Goal: Task Accomplishment & Management: Complete application form

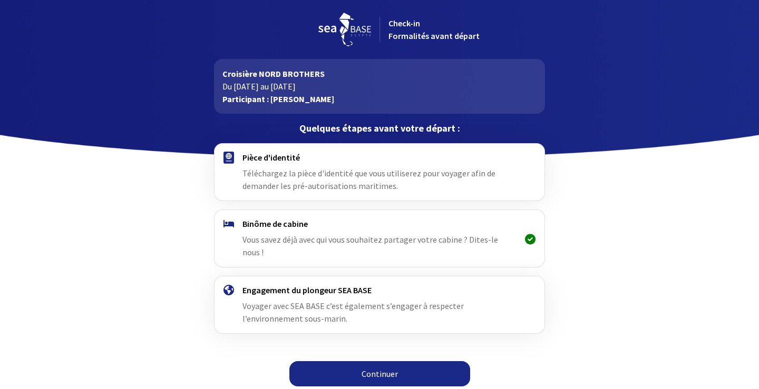
click at [391, 365] on link "Continuer" at bounding box center [379, 373] width 181 height 25
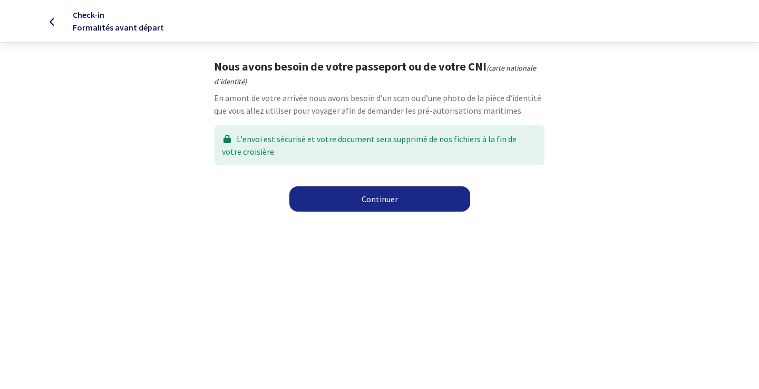
click at [382, 201] on link "Continuer" at bounding box center [379, 198] width 181 height 25
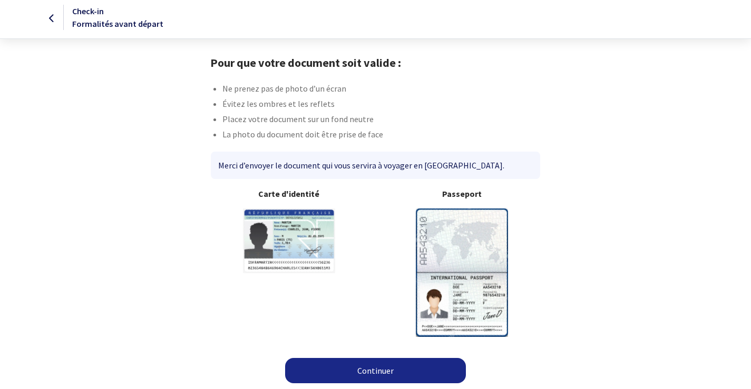
scroll to position [4, 0]
click at [441, 274] on img at bounding box center [462, 272] width 92 height 128
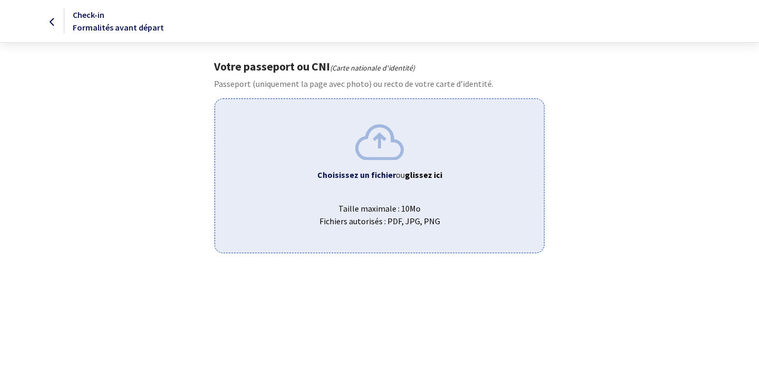
click at [413, 179] on b "glissez ici" at bounding box center [423, 175] width 37 height 11
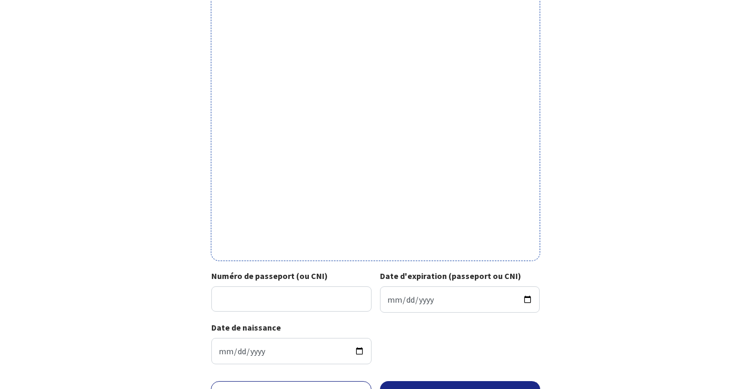
scroll to position [263, 0]
click at [289, 296] on input "Numéro de passeport (ou CNI)" at bounding box center [291, 298] width 160 height 25
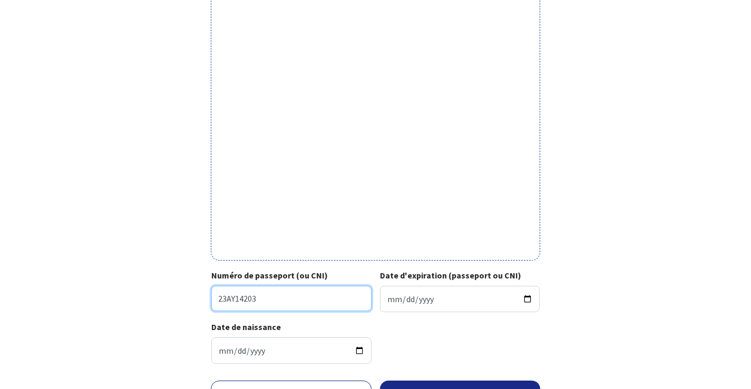
type input "23AY14203"
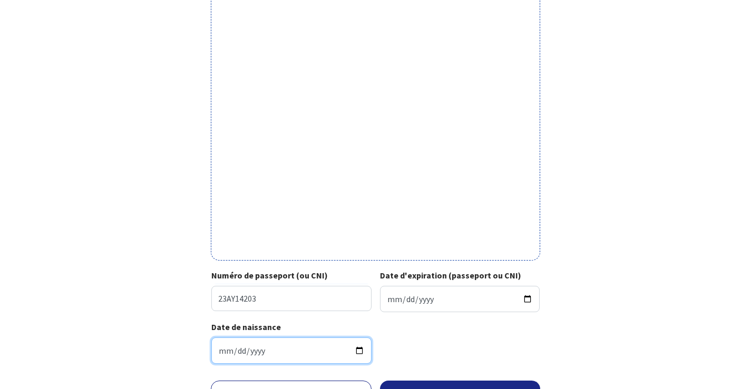
click at [220, 351] on input "1970-04-05" at bounding box center [291, 351] width 160 height 26
type input "1970-04-15"
click at [291, 343] on input "1970-04-15" at bounding box center [291, 351] width 160 height 26
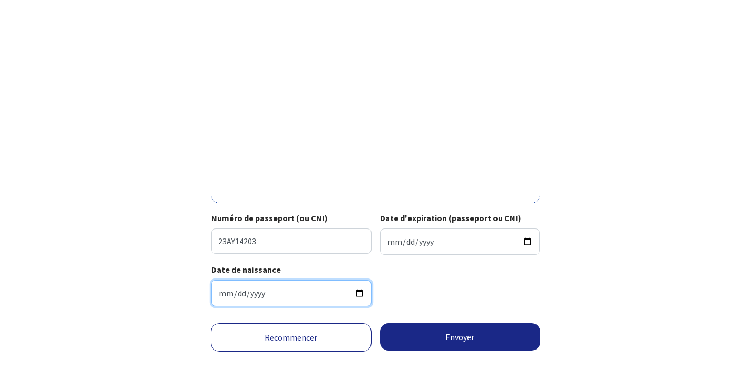
scroll to position [321, 0]
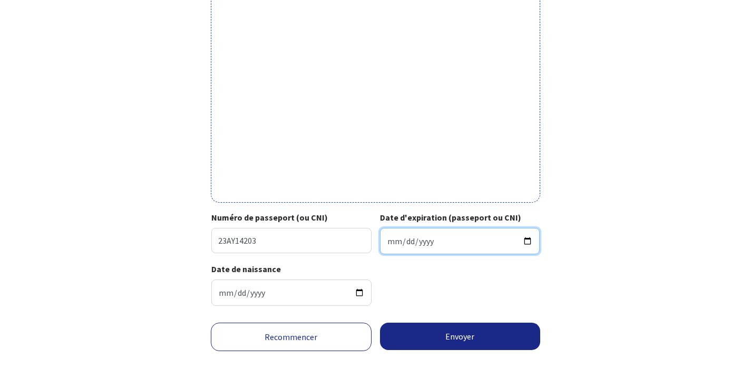
click at [429, 239] on input "Date d'expiration (passeport ou CNI)" at bounding box center [460, 241] width 160 height 26
click at [397, 242] on input "Date d'expiration (passeport ou CNI)" at bounding box center [460, 241] width 160 height 26
click at [387, 245] on input "Date d'expiration (passeport ou CNI)" at bounding box center [460, 241] width 160 height 26
click at [399, 246] on input "Date d'expiration (passeport ou CNI)" at bounding box center [460, 241] width 160 height 26
click at [393, 242] on input "Date d'expiration (passeport ou CNI)" at bounding box center [460, 241] width 160 height 26
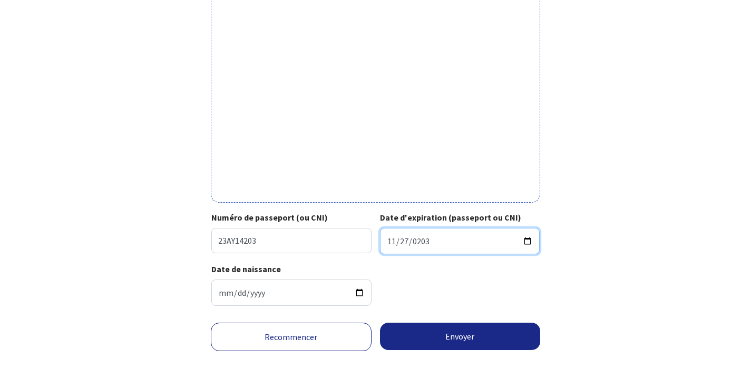
type input "2033-11-27"
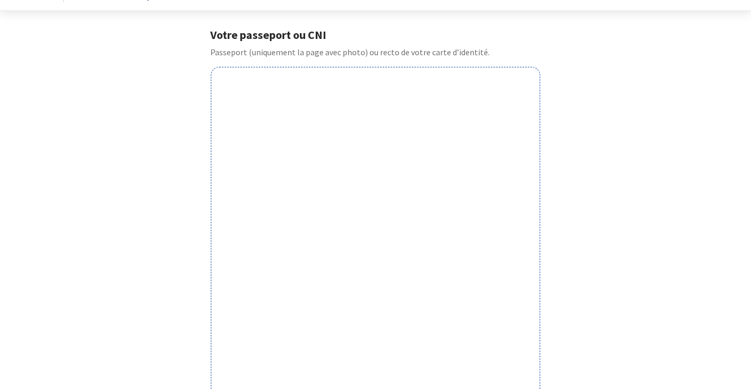
scroll to position [58, 0]
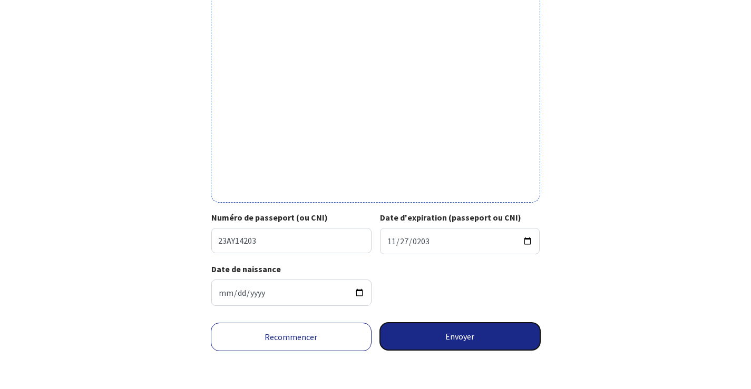
click at [469, 332] on button "Envoyer" at bounding box center [460, 336] width 161 height 27
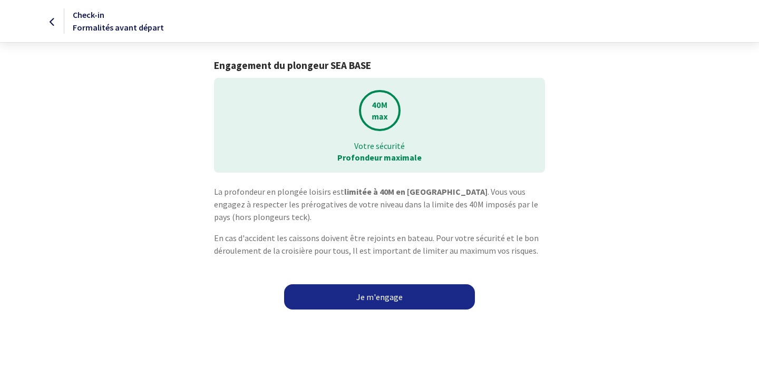
click at [398, 297] on link "Je m'engage" at bounding box center [379, 296] width 191 height 25
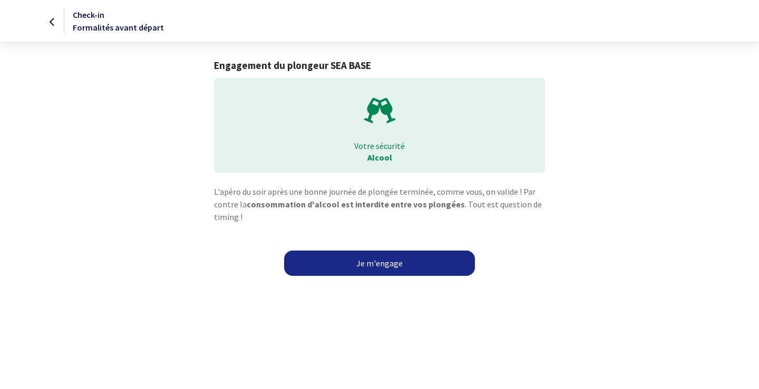
click at [389, 269] on link "Je m'engage" at bounding box center [379, 263] width 191 height 25
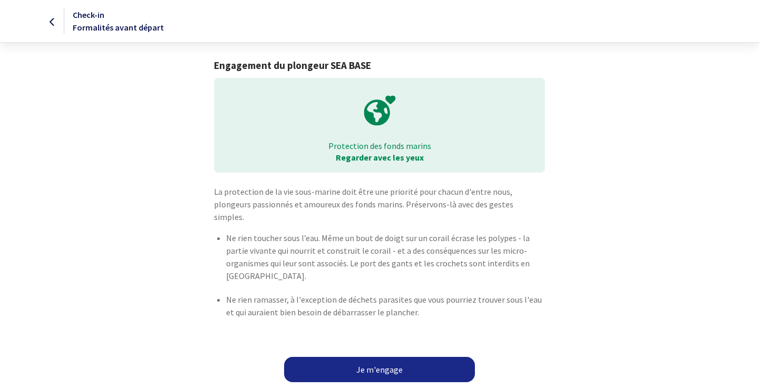
click at [398, 361] on link "Je m'engage" at bounding box center [379, 369] width 191 height 25
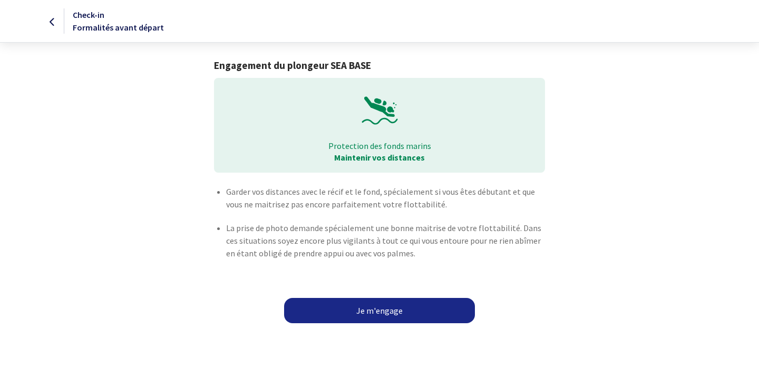
click at [378, 306] on link "Je m'engage" at bounding box center [379, 310] width 191 height 25
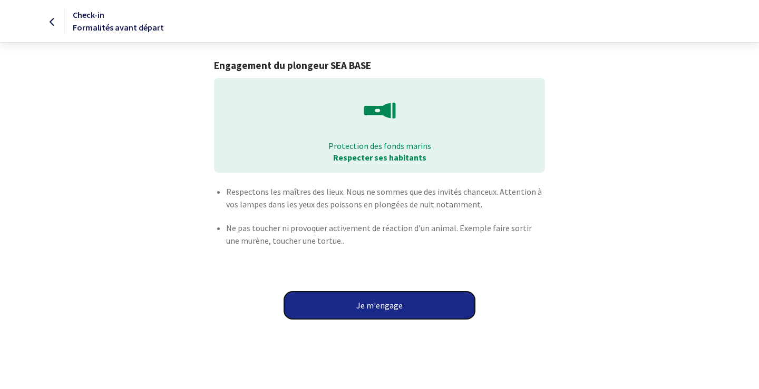
click at [385, 302] on button "Je m'engage" at bounding box center [379, 305] width 191 height 27
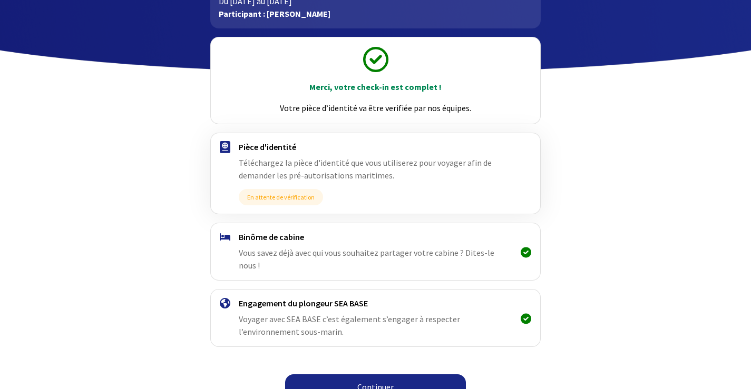
scroll to position [90, 0]
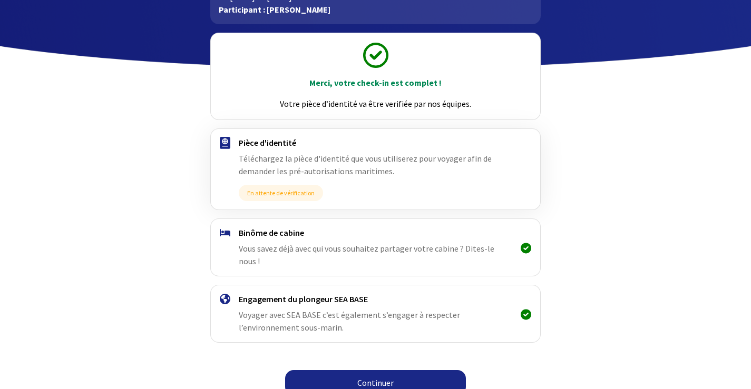
click at [386, 371] on link "Continuer" at bounding box center [375, 382] width 181 height 25
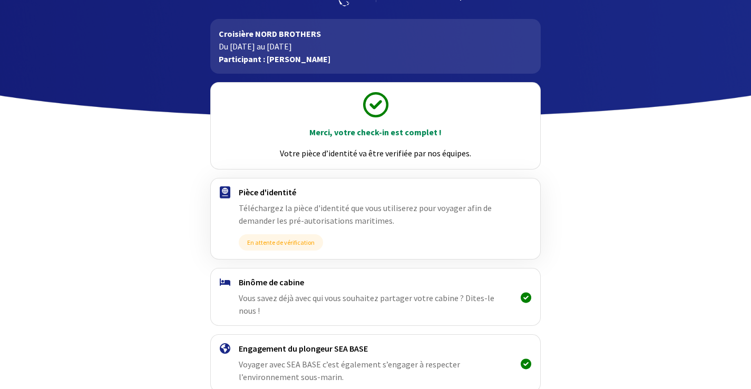
scroll to position [90, 0]
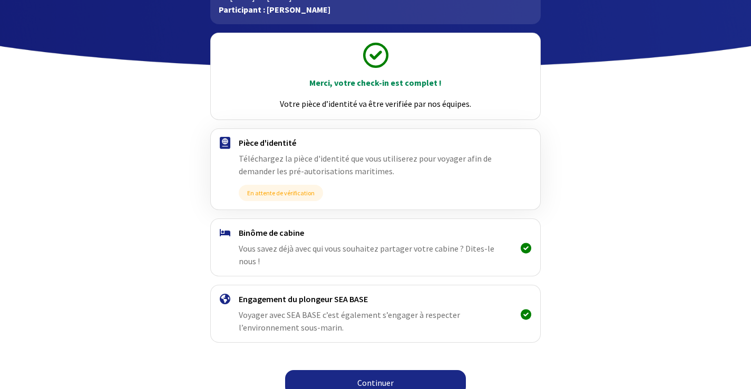
click at [390, 372] on link "Continuer" at bounding box center [375, 382] width 181 height 25
